Goal: Information Seeking & Learning: Learn about a topic

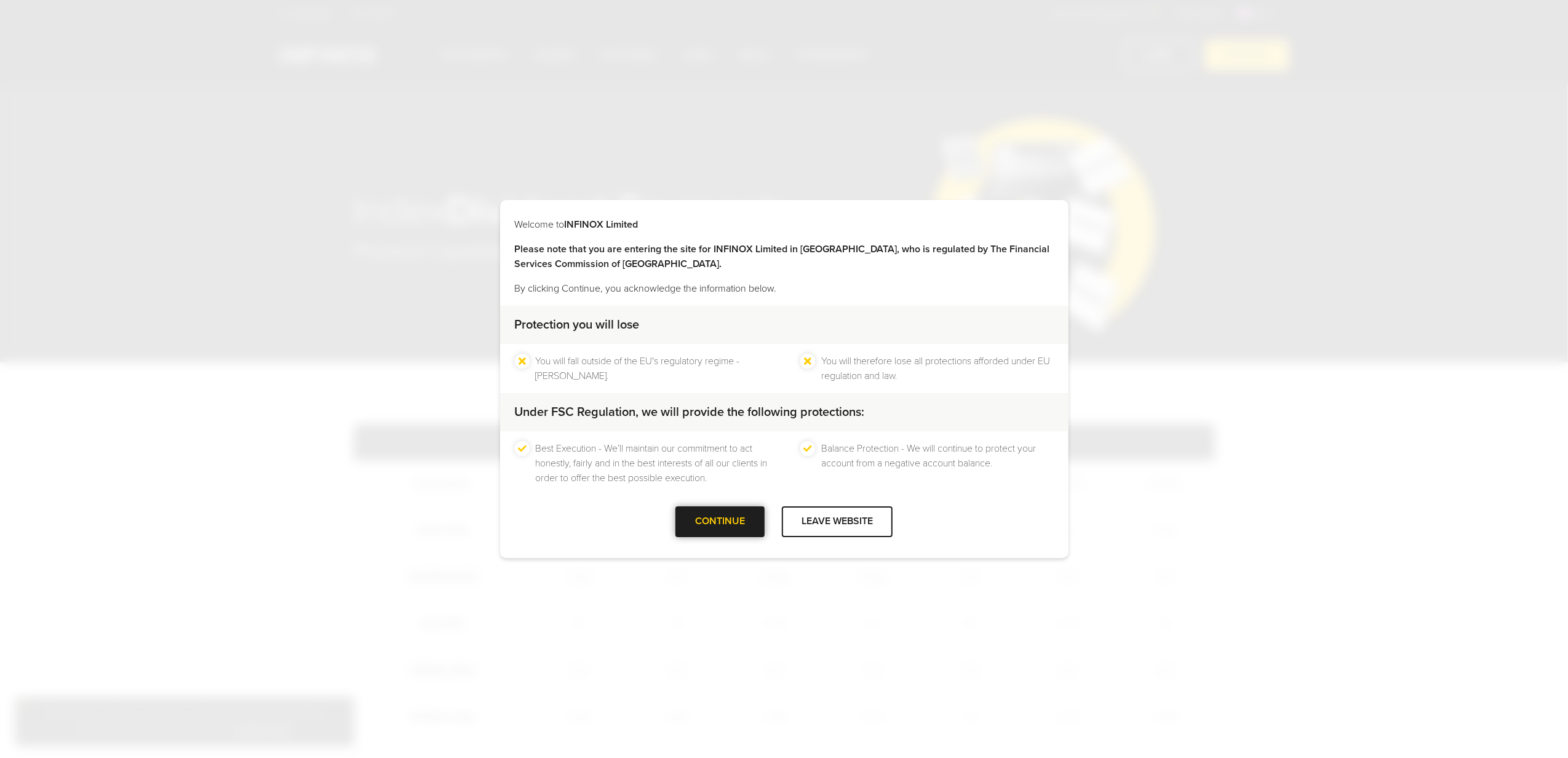
click at [720, 522] on div at bounding box center [720, 522] width 0 height 0
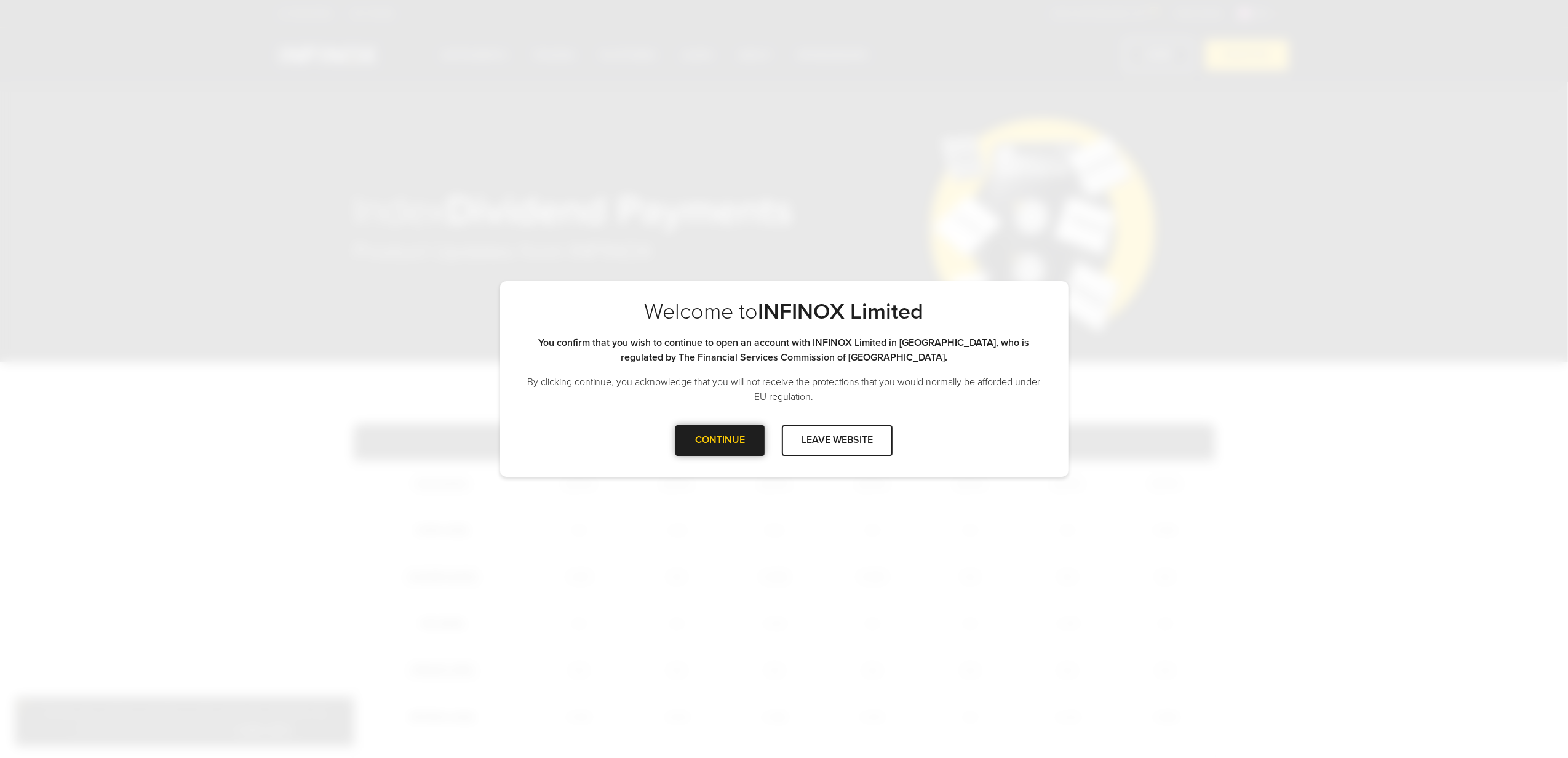
click at [720, 440] on div at bounding box center [720, 440] width 0 height 0
